Goal: Obtain resource: Download file/media

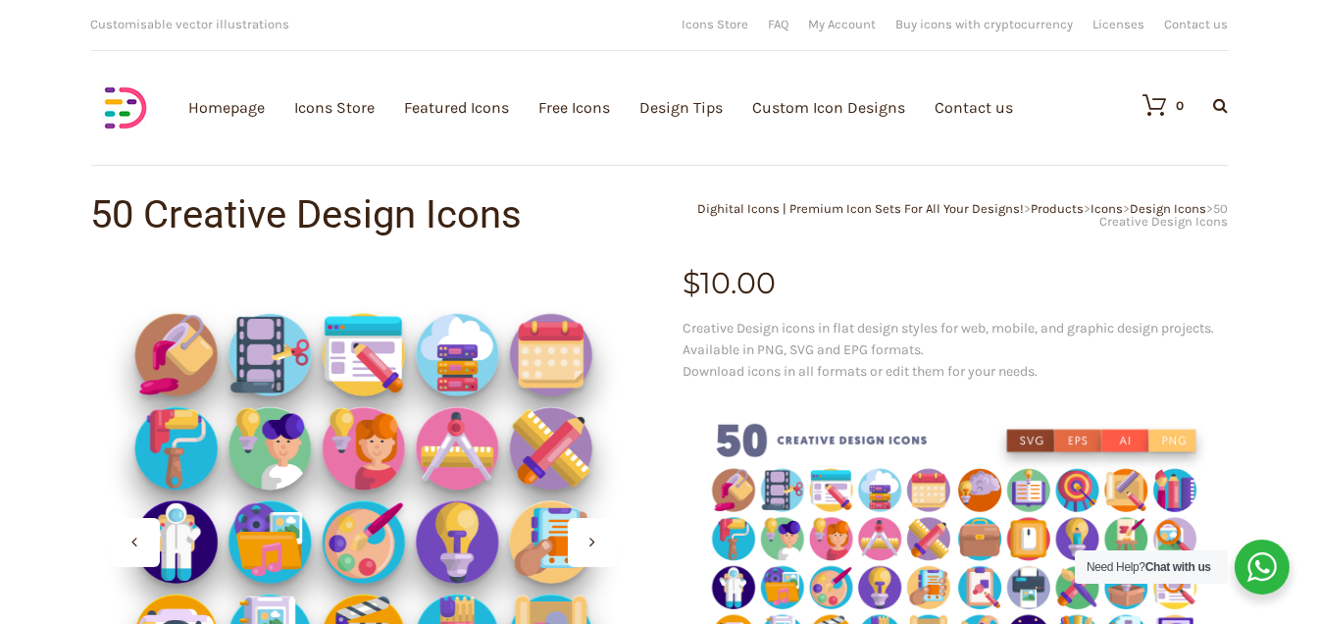
click at [177, 26] on span "Customisable vector illustrations" at bounding box center [190, 24] width 199 height 15
click at [334, 102] on link "Icons Store" at bounding box center [335, 107] width 80 height 215
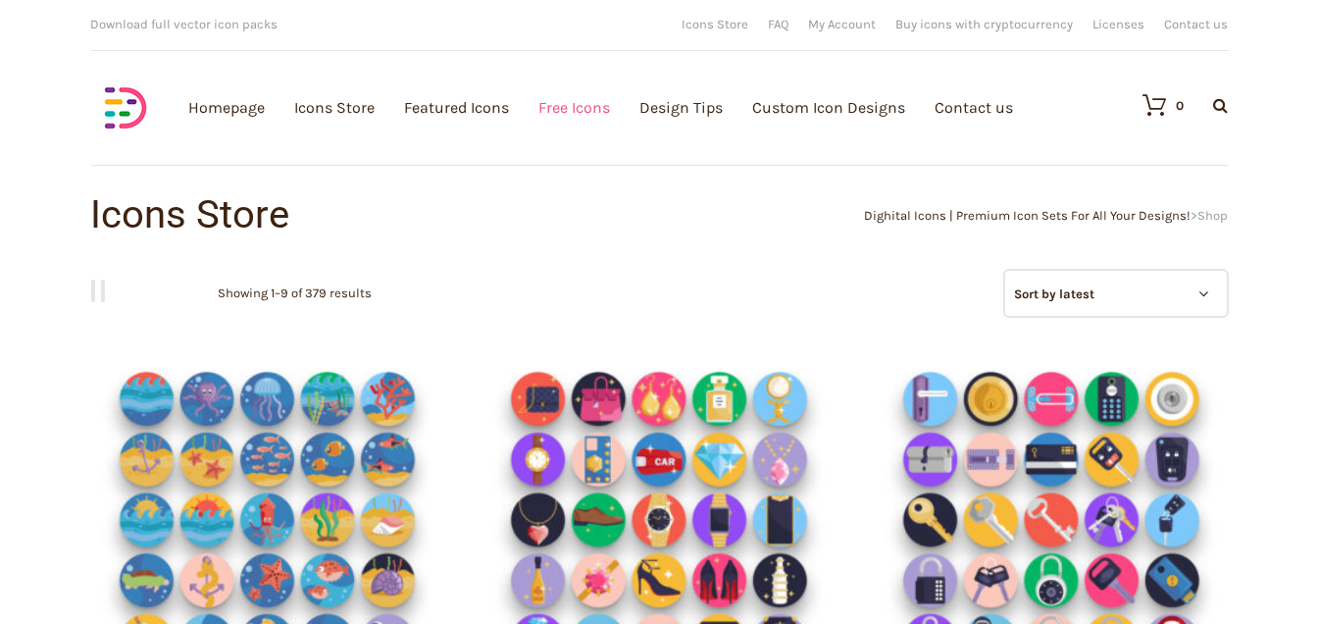
click at [556, 110] on link "Free Icons" at bounding box center [575, 107] width 72 height 215
